Goal: Communication & Community: Answer question/provide support

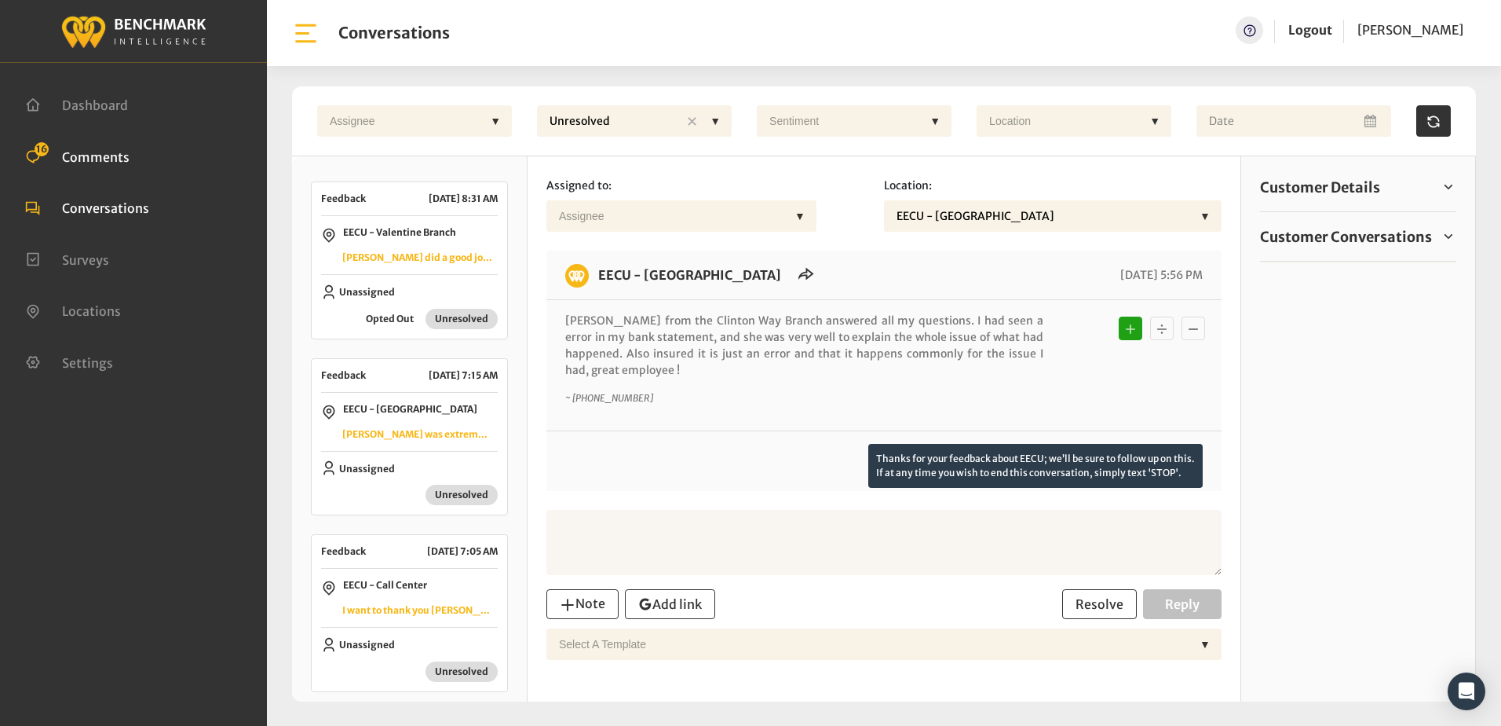
click at [108, 157] on span "Comments" at bounding box center [96, 156] width 68 height 16
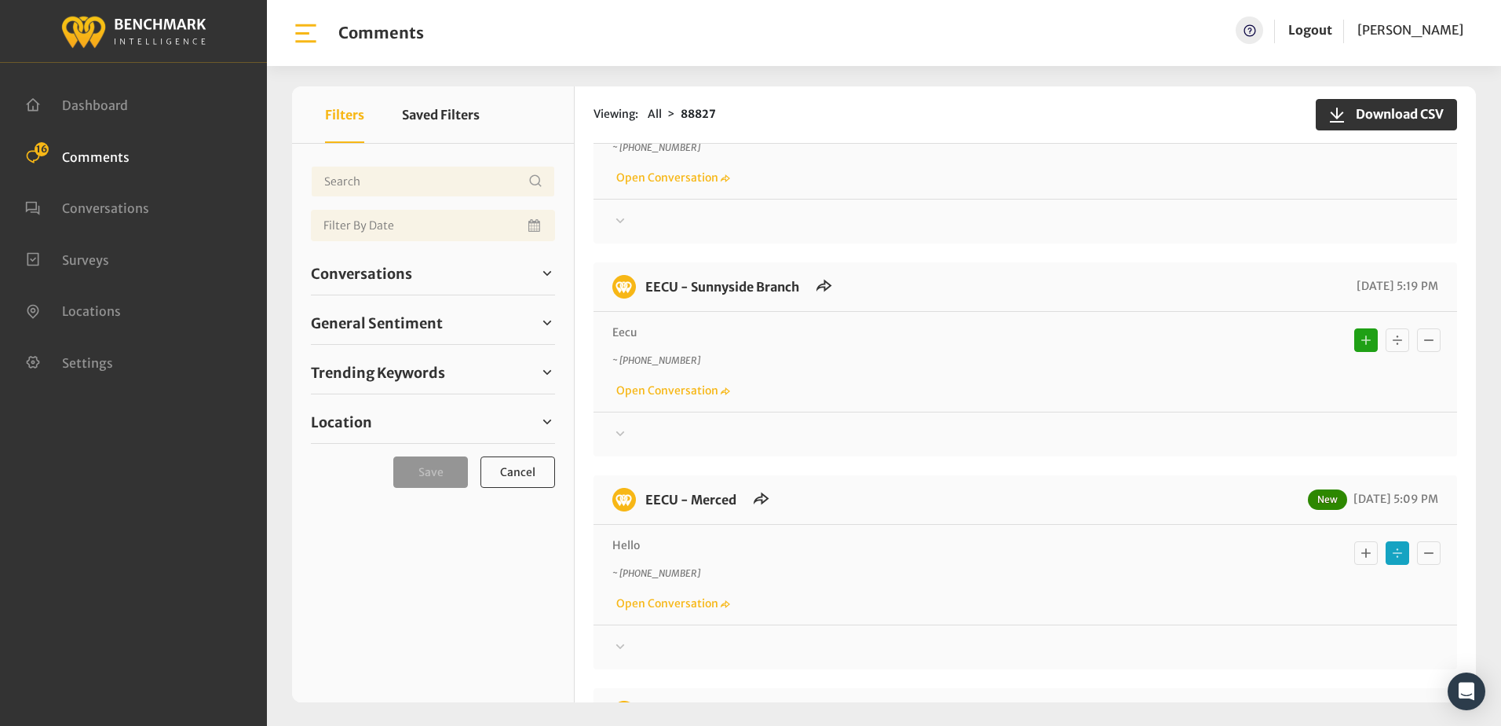
scroll to position [2434, 0]
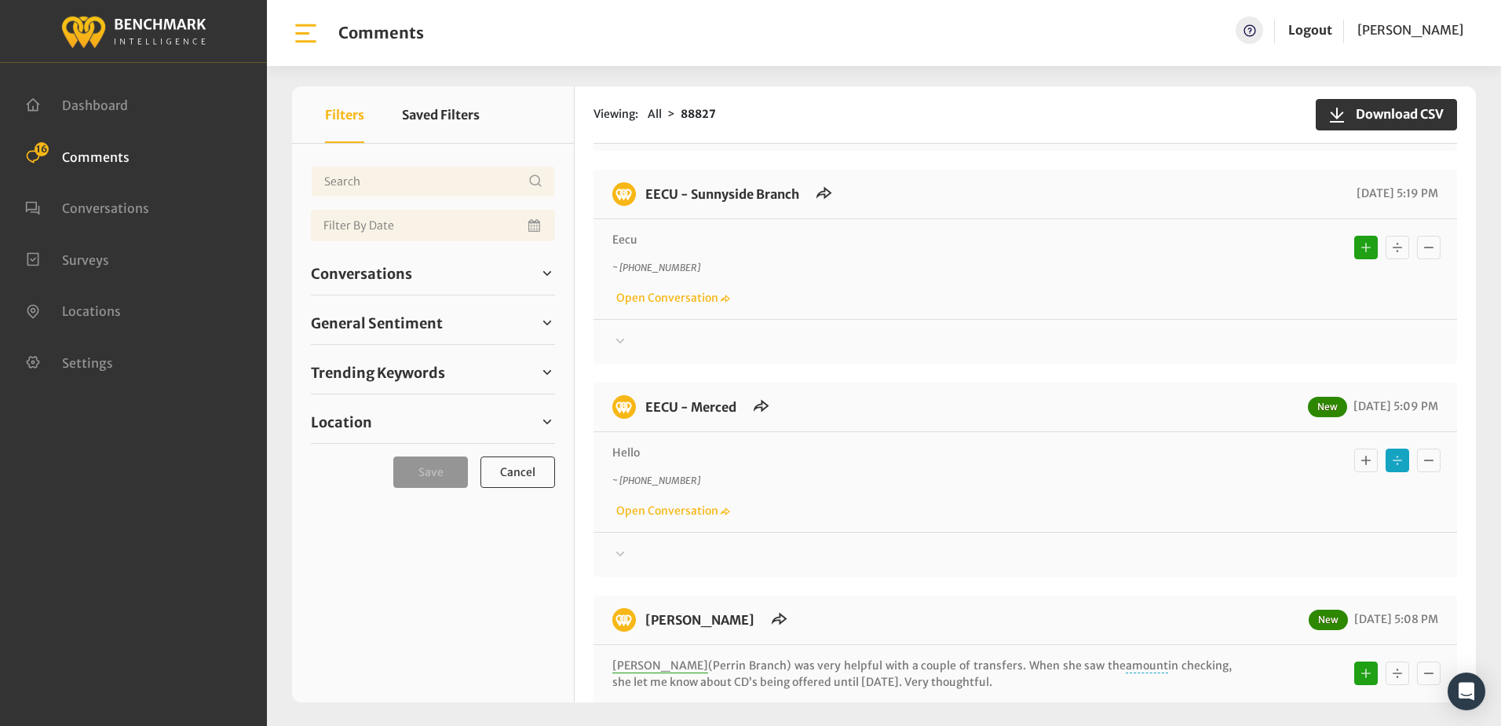
click at [623, 338] on icon at bounding box center [620, 340] width 9 height 5
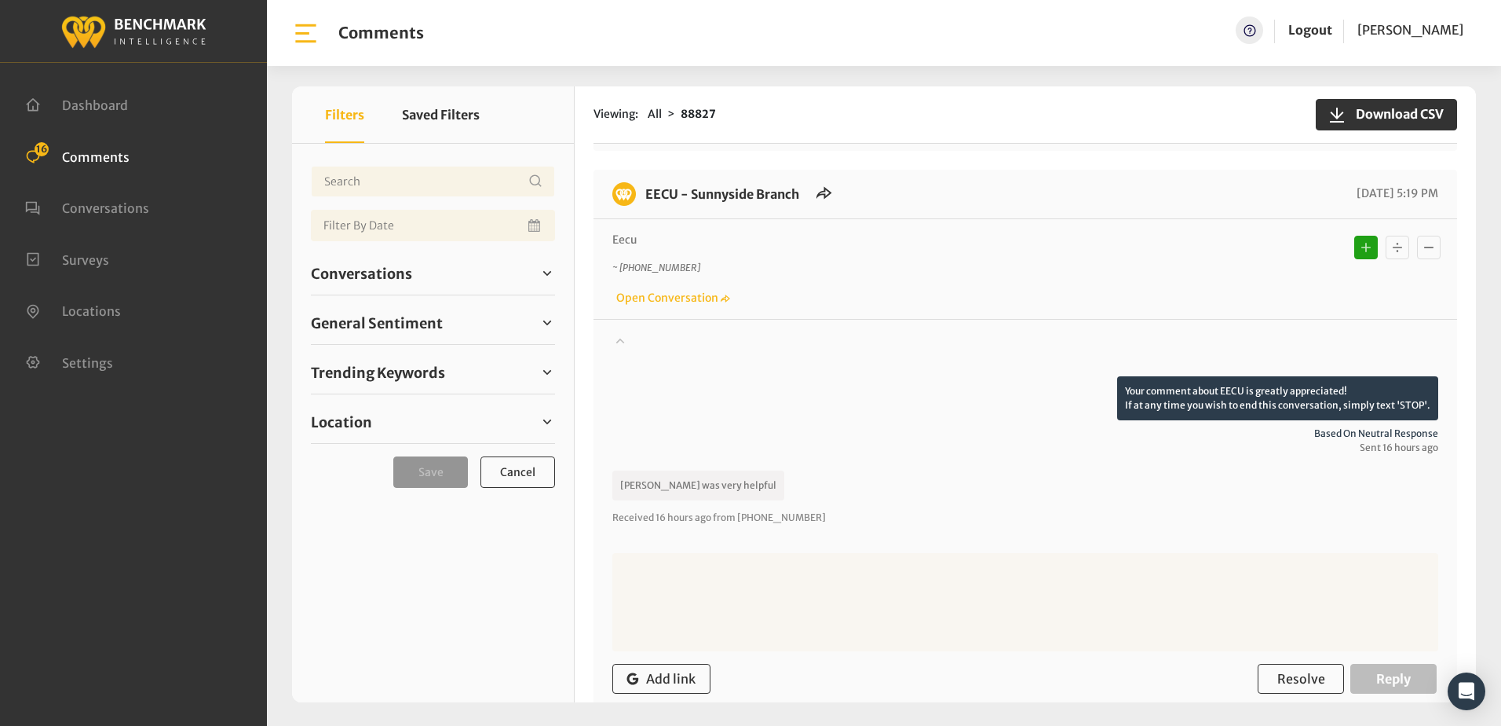
click at [623, 331] on icon at bounding box center [620, 340] width 16 height 19
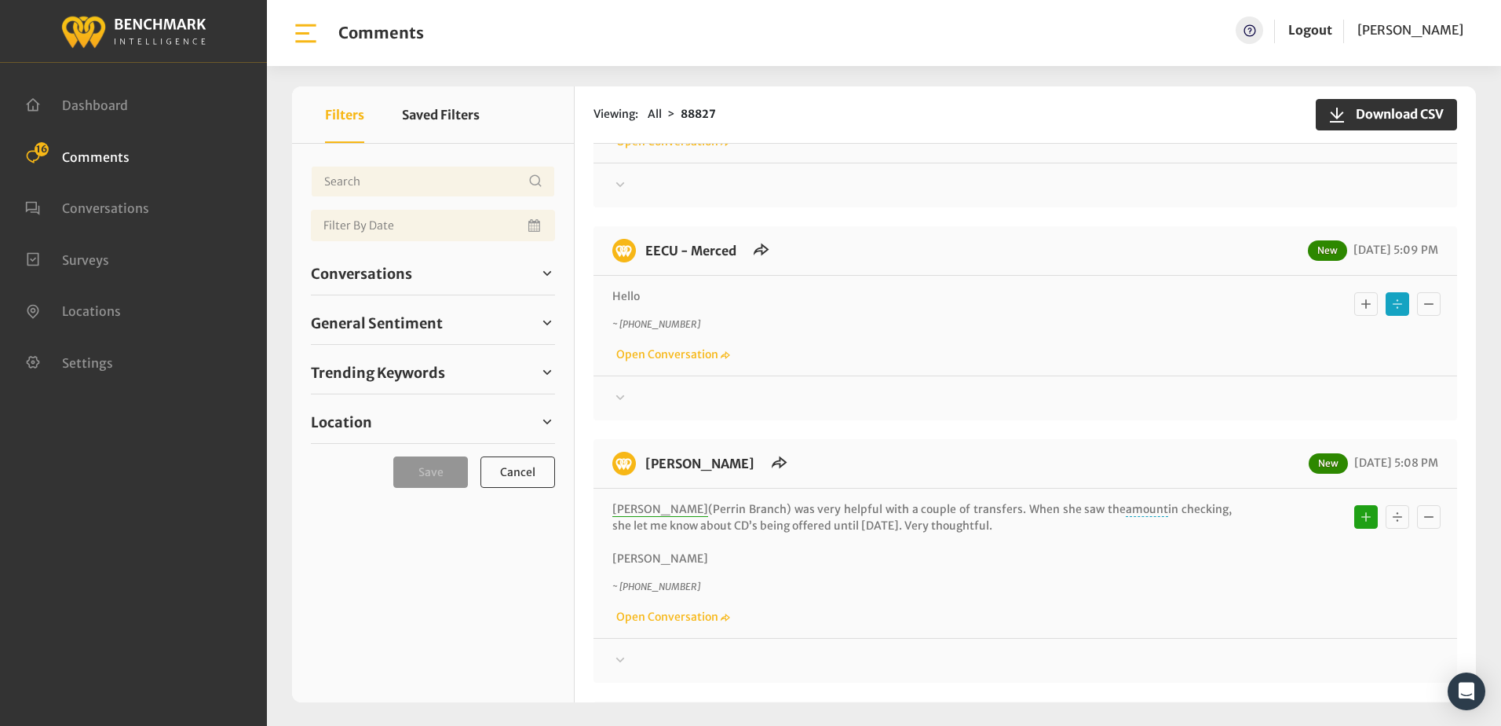
scroll to position [2591, 0]
click at [618, 393] on icon at bounding box center [620, 395] width 9 height 5
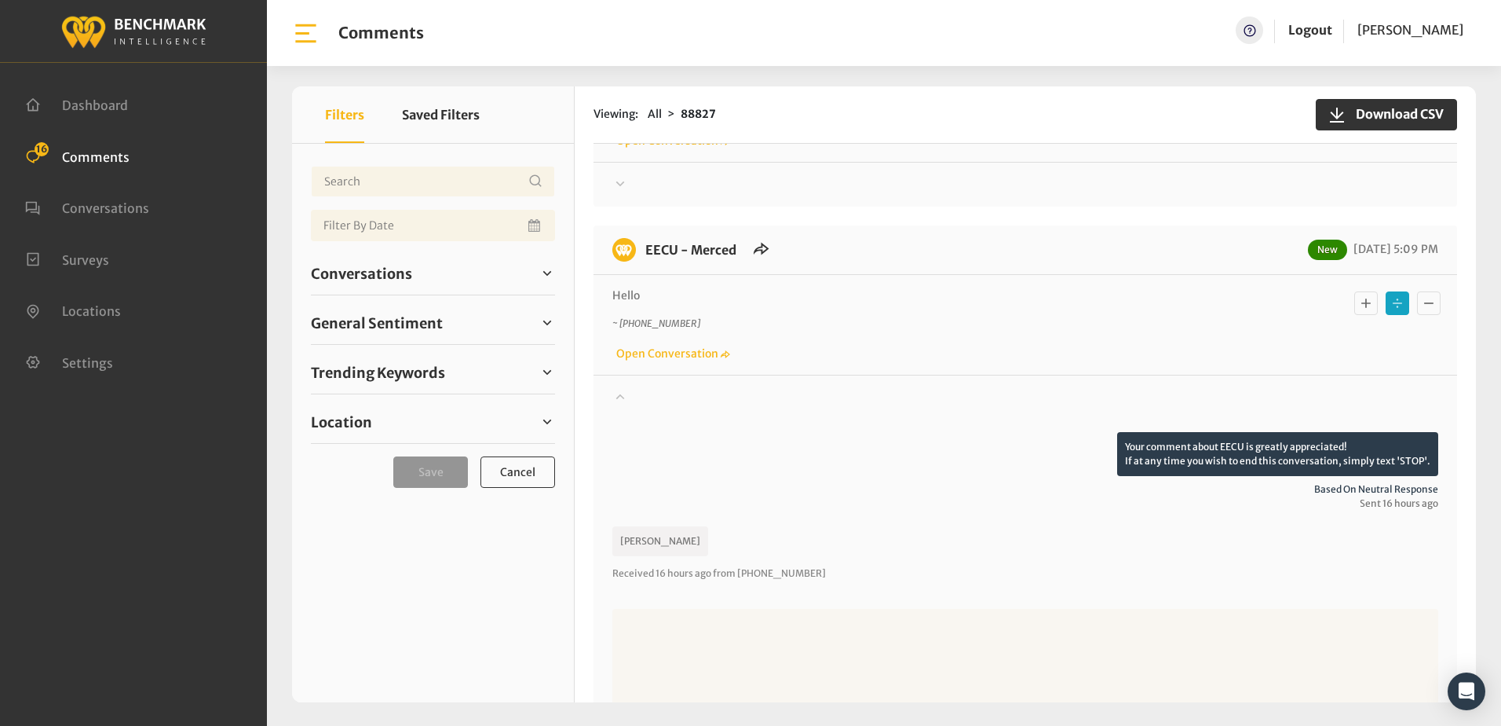
click at [618, 386] on icon at bounding box center [620, 395] width 16 height 19
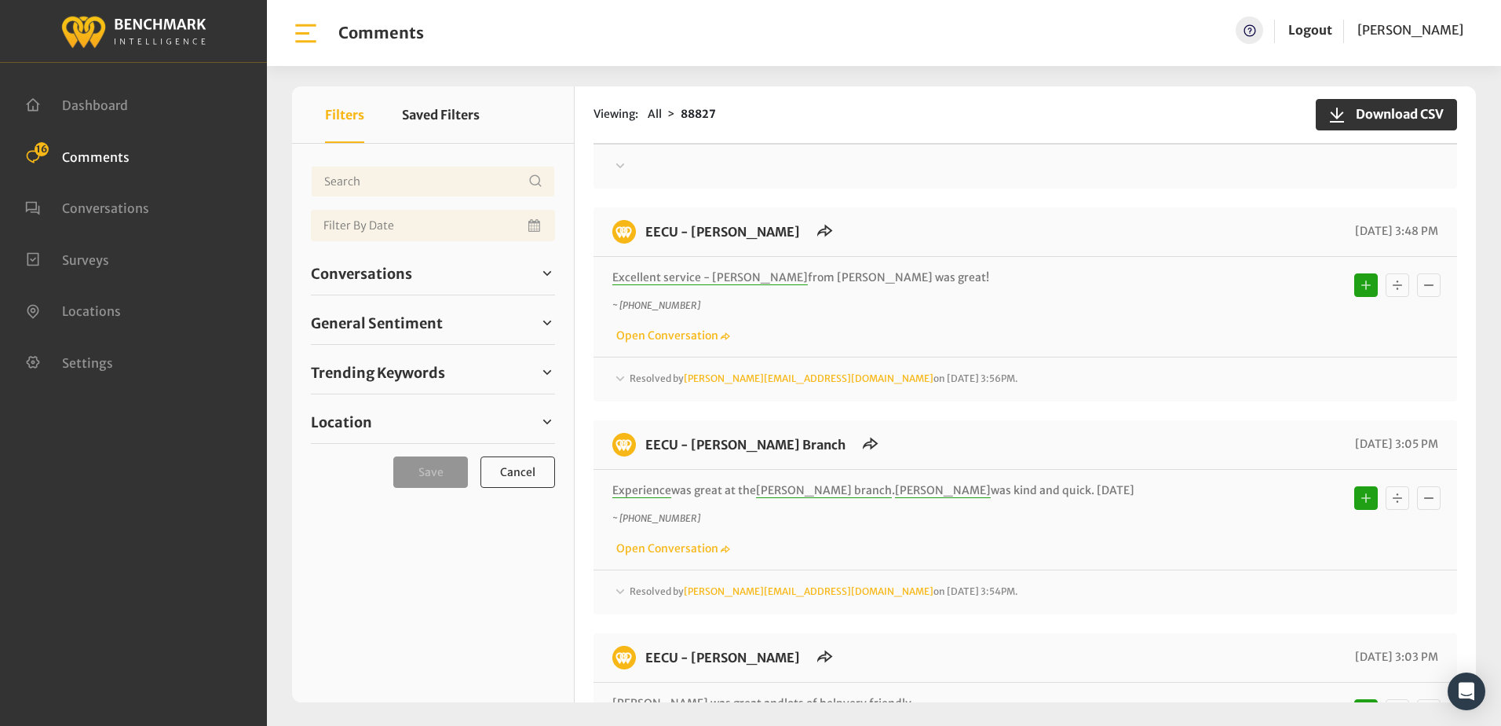
scroll to position [4083, 0]
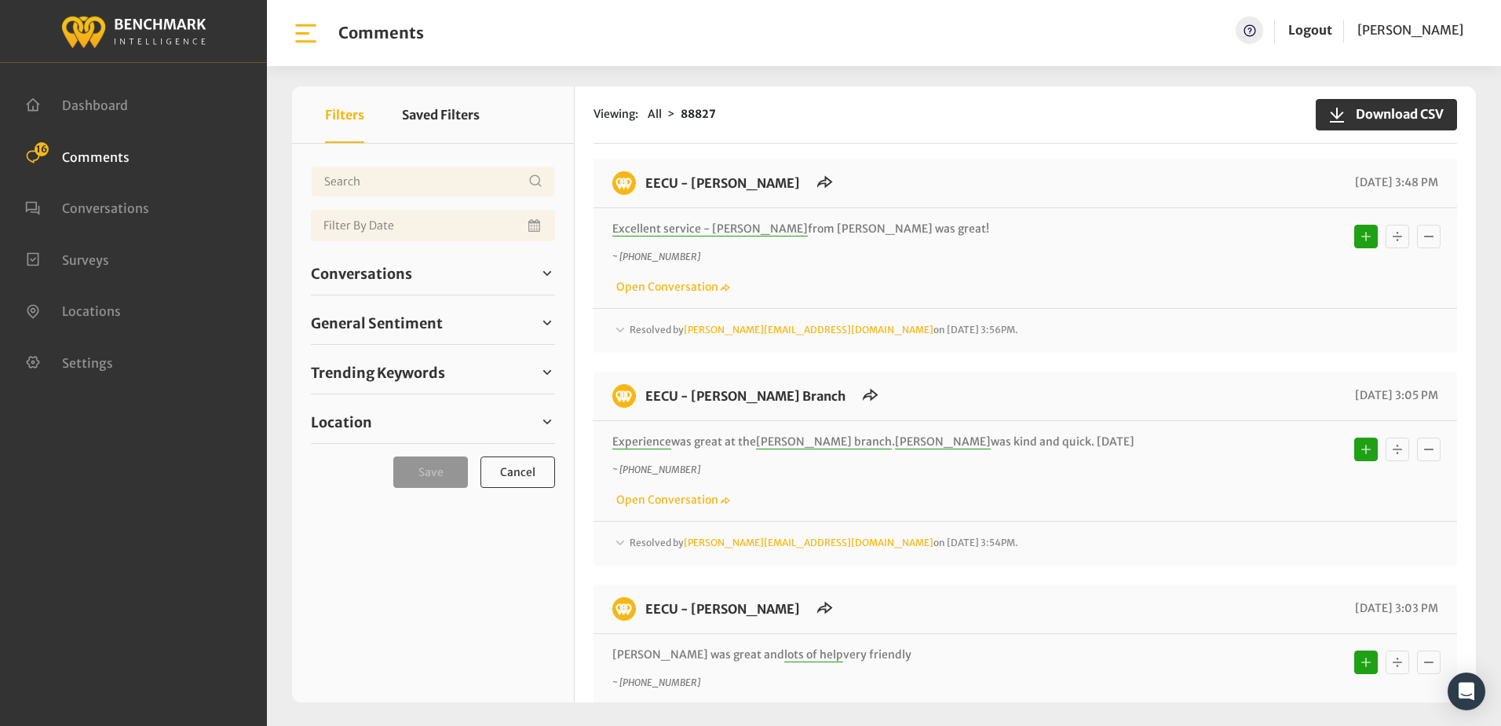
click at [1075, 250] on div "~ +15592694637 Open Conversation" at bounding box center [1025, 273] width 826 height 46
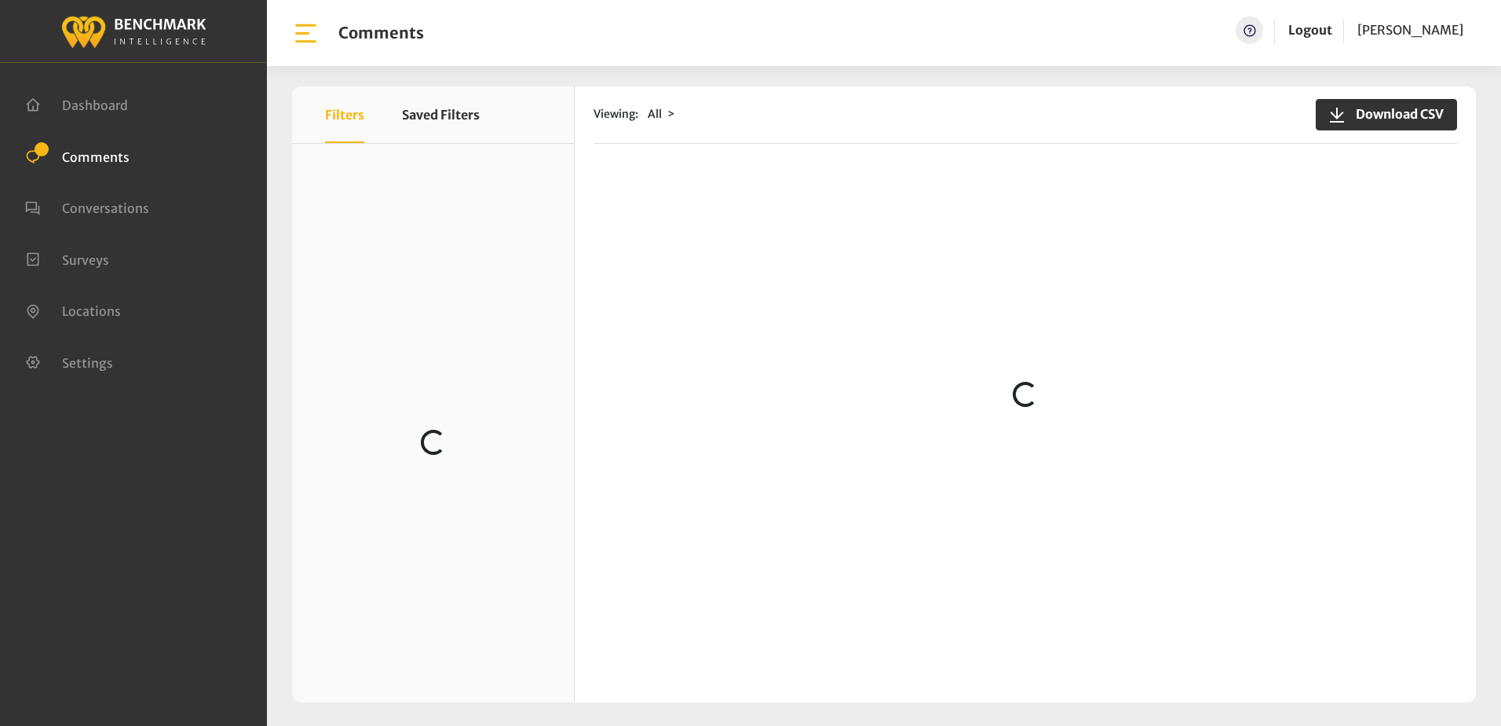
scroll to position [1099, 0]
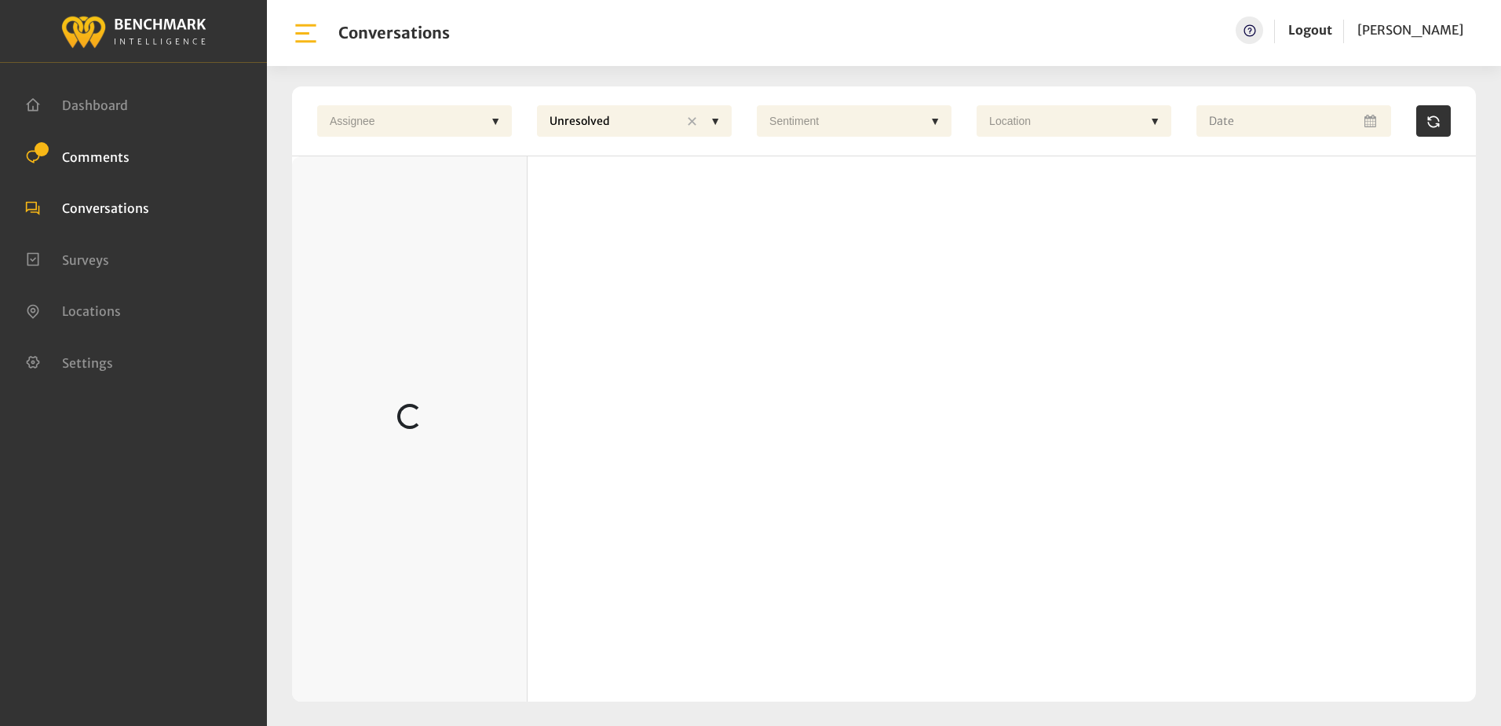
drag, startPoint x: 85, startPoint y: 155, endPoint x: 86, endPoint y: 146, distance: 9.6
click at [85, 154] on span "Comments" at bounding box center [96, 156] width 68 height 16
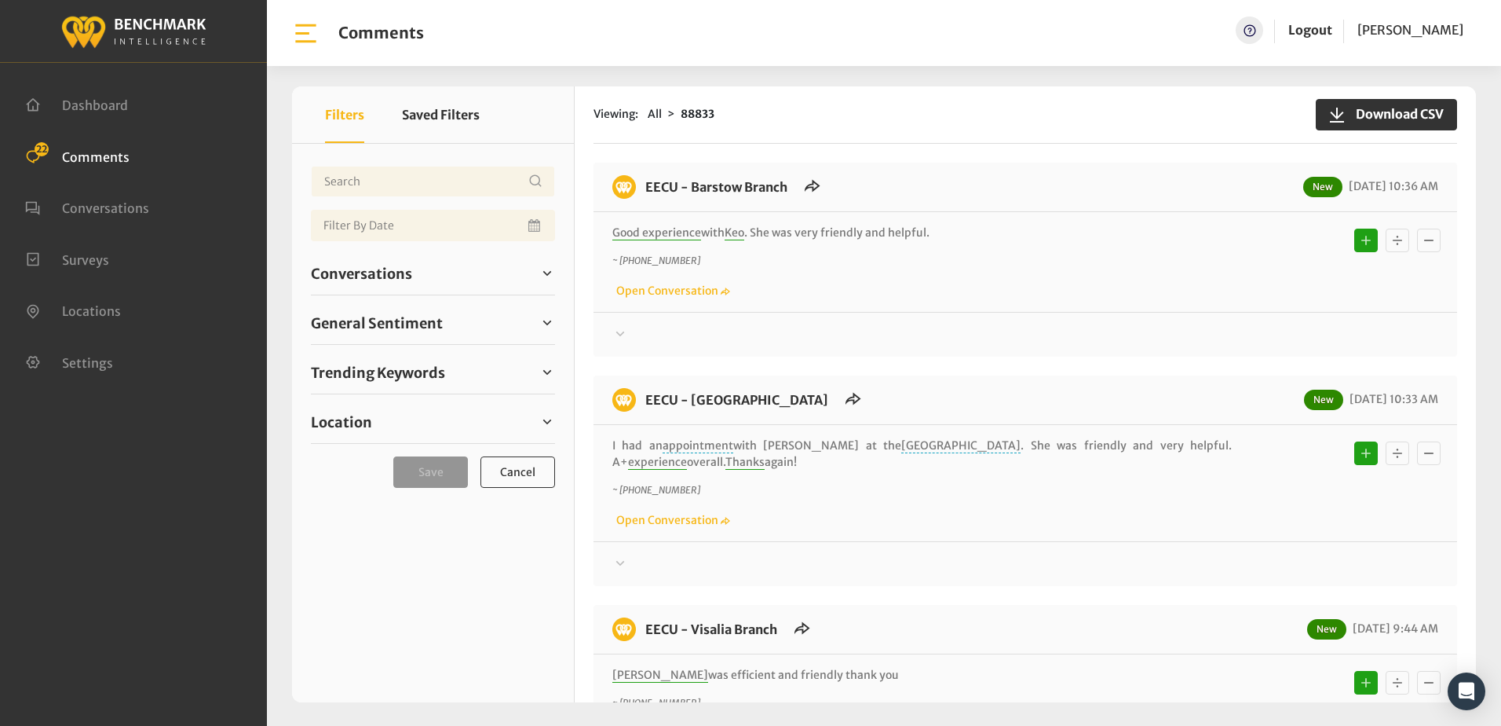
click at [932, 191] on div "EECU - Barstow Branch New [DATE] 10:36 AM" at bounding box center [1026, 193] width 864 height 37
click at [620, 330] on icon at bounding box center [620, 333] width 16 height 19
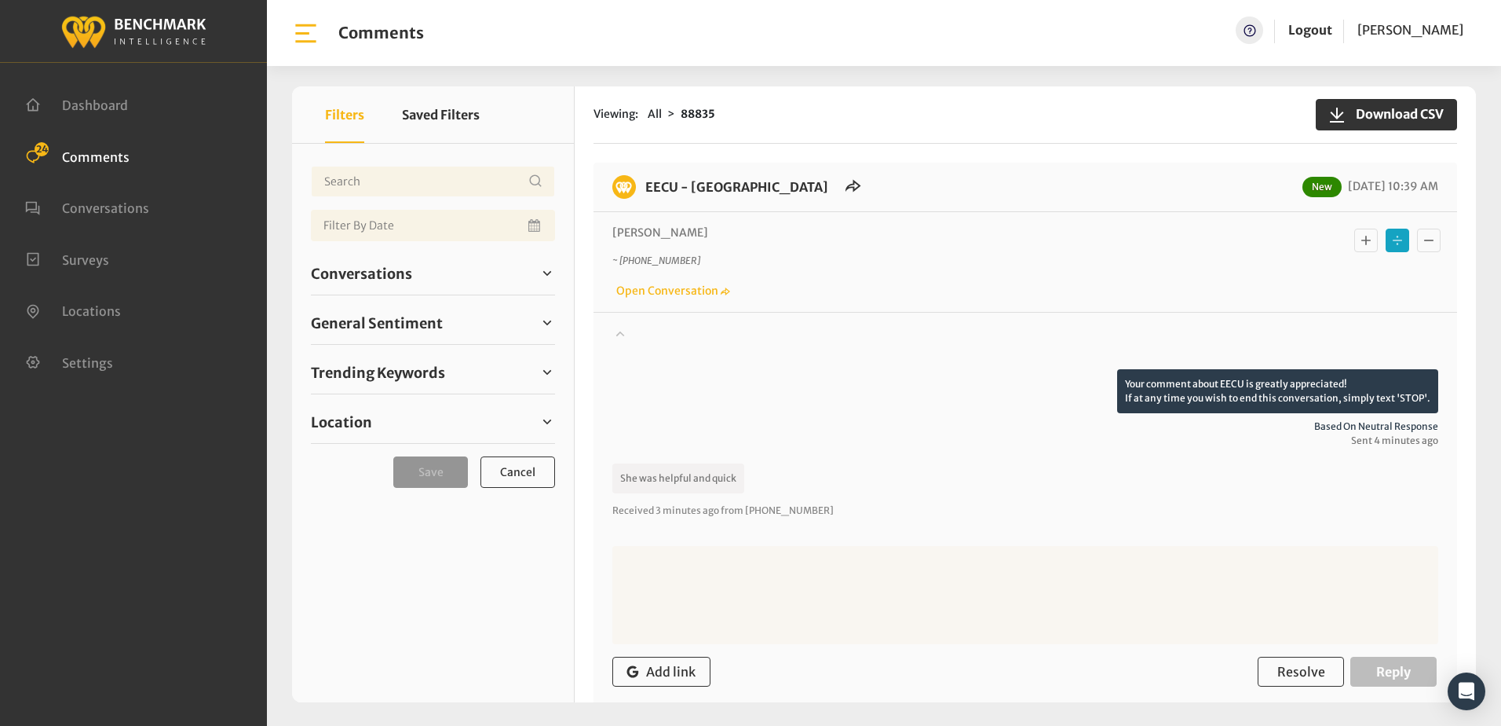
click at [1358, 247] on icon "Basic example" at bounding box center [1366, 240] width 16 height 19
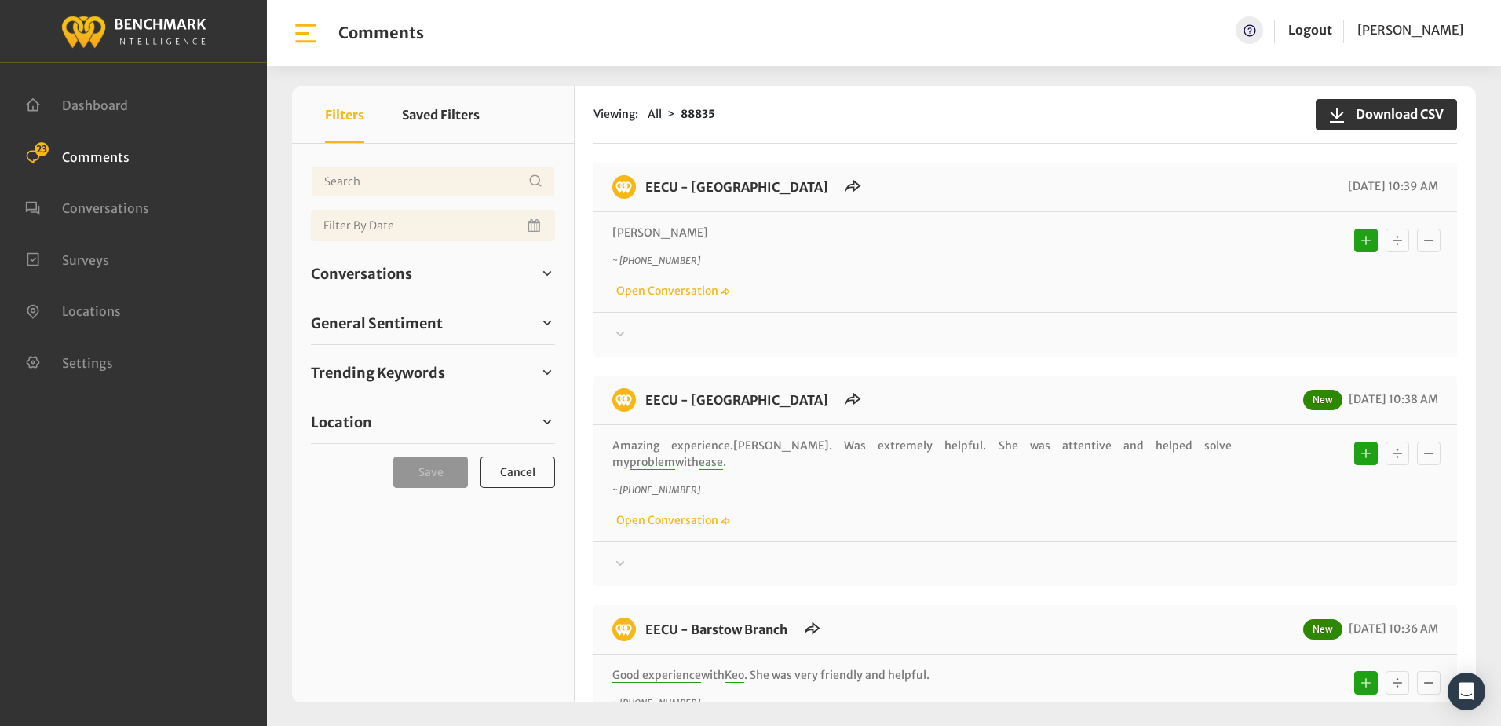
click at [1004, 213] on div "Emily ~ +15595458501 Open Conversation" at bounding box center [1026, 262] width 864 height 100
click at [1029, 283] on div "~ [PHONE_NUMBER] Open Conversation" at bounding box center [1025, 277] width 826 height 46
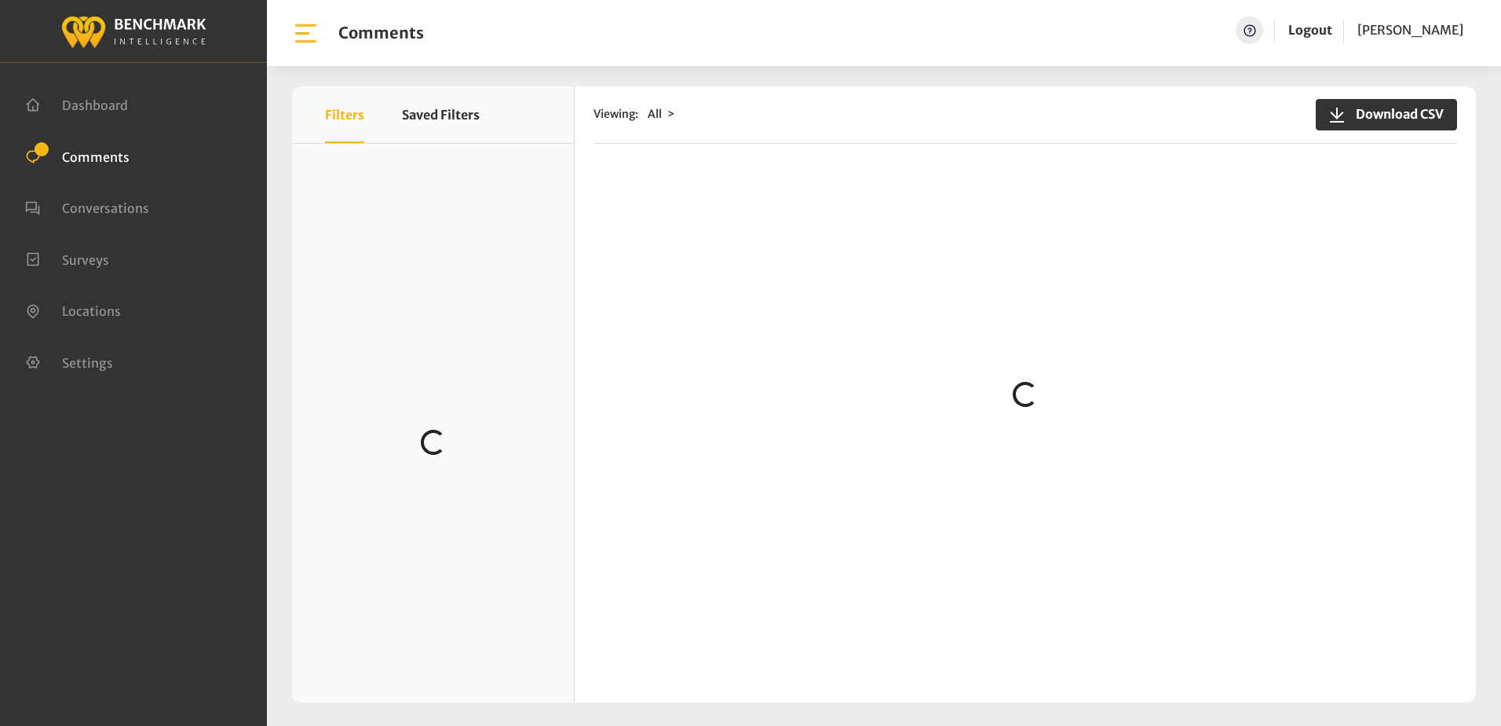
scroll to position [314, 0]
